Goal: Task Accomplishment & Management: Use online tool/utility

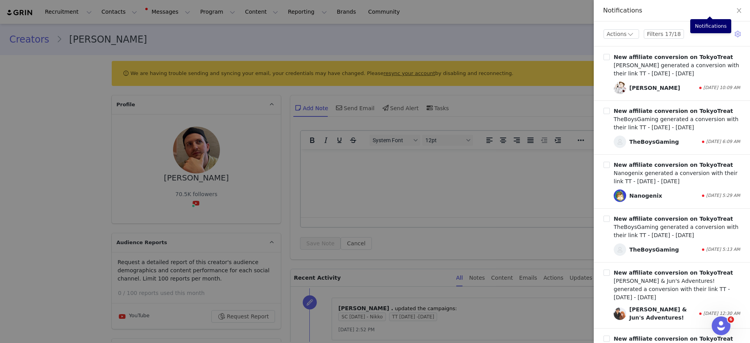
scroll to position [176, 0]
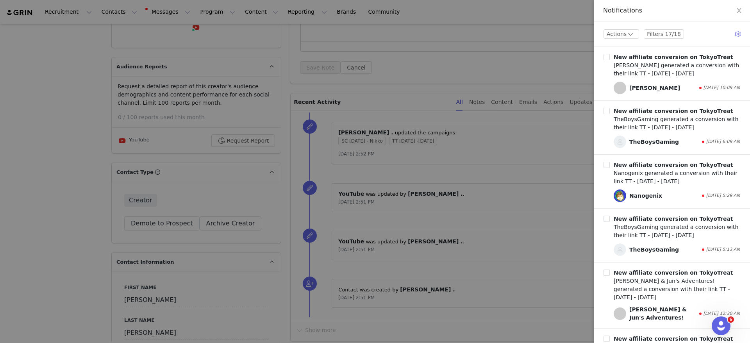
click at [12, 29] on div at bounding box center [375, 171] width 750 height 343
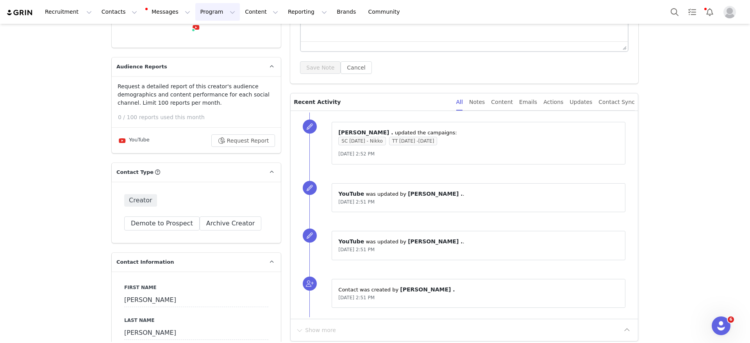
click at [195, 17] on button "Program Program" at bounding box center [217, 12] width 45 height 18
click at [202, 51] on p "Campaigns" at bounding box center [197, 49] width 30 height 8
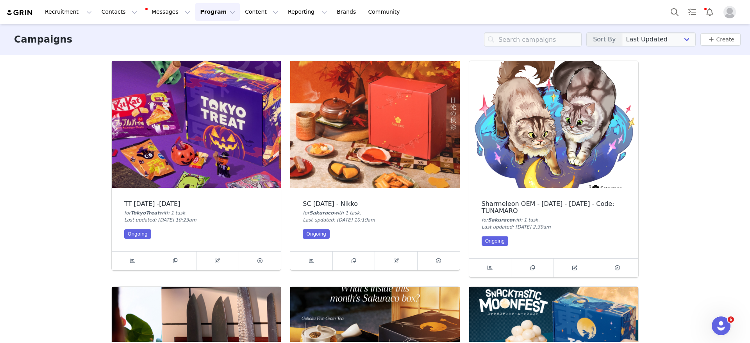
click at [207, 121] on img at bounding box center [196, 124] width 169 height 127
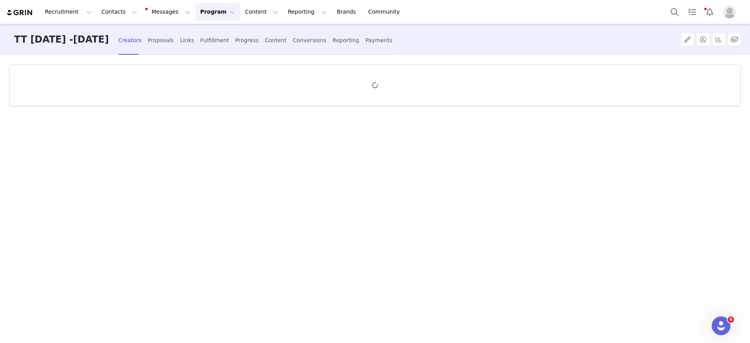
click at [227, 40] on div "Creators Proposals Links Fulfillment Progress Content Conversions Reporting Pay…" at bounding box center [255, 40] width 274 height 21
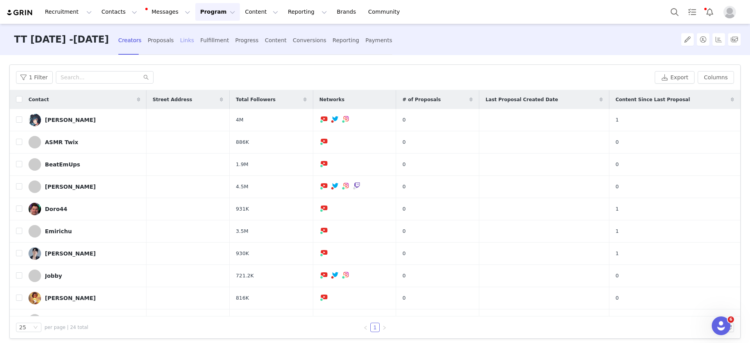
click at [194, 42] on div "Links" at bounding box center [187, 40] width 14 height 21
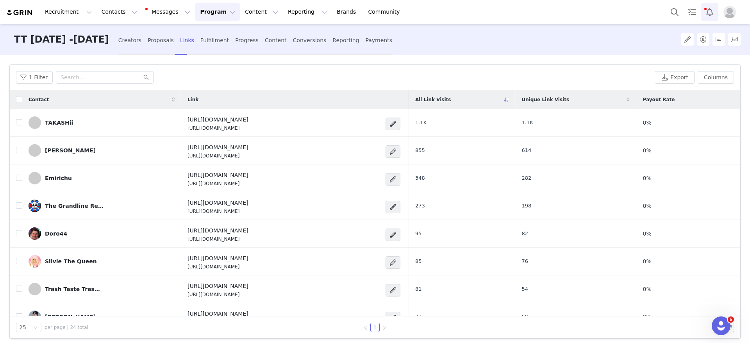
click at [711, 13] on button "Notifications" at bounding box center [709, 12] width 17 height 18
